Goal: Task Accomplishment & Management: Manage account settings

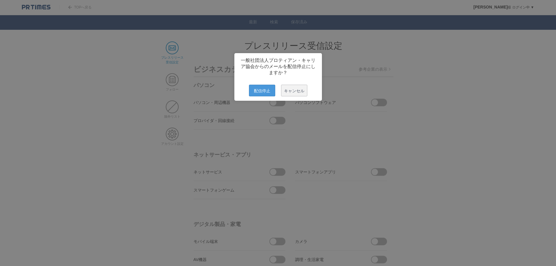
click at [259, 95] on span "配信停止" at bounding box center [262, 91] width 26 height 12
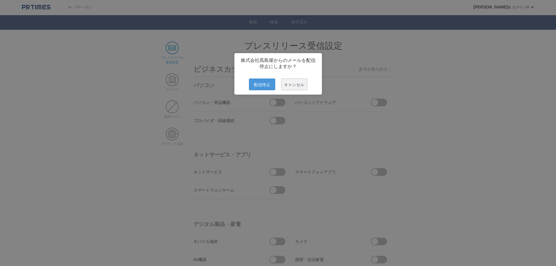
click at [260, 87] on span "配信停止" at bounding box center [262, 84] width 26 height 12
